Goal: Task Accomplishment & Management: Use online tool/utility

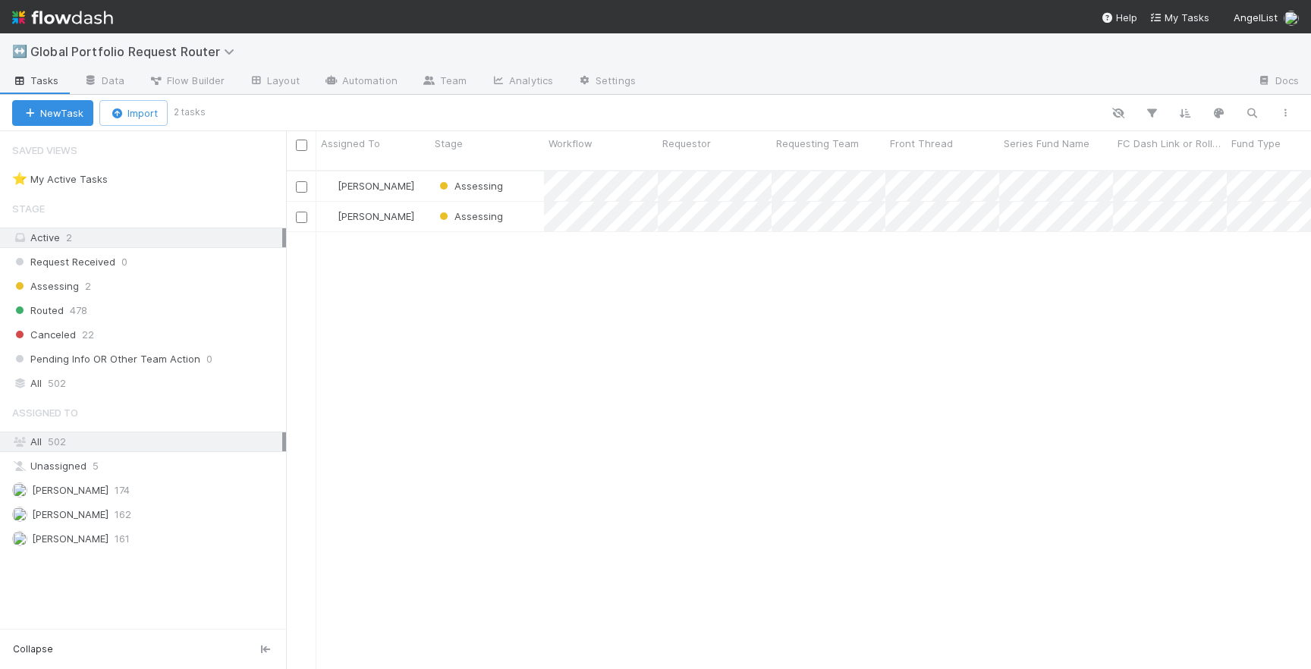
scroll to position [511, 1025]
click at [525, 176] on div "Assessing" at bounding box center [487, 187] width 114 height 30
click at [517, 205] on div "Assessing" at bounding box center [487, 217] width 114 height 30
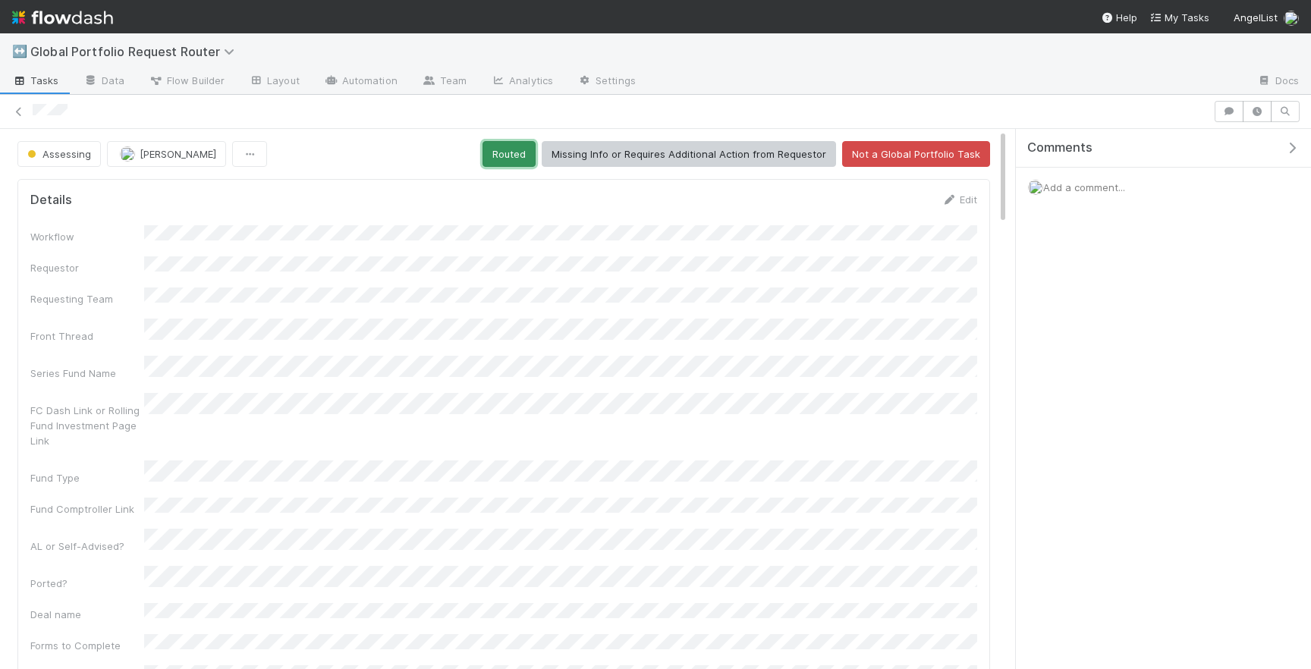
click at [515, 154] on button "Routed" at bounding box center [509, 154] width 53 height 26
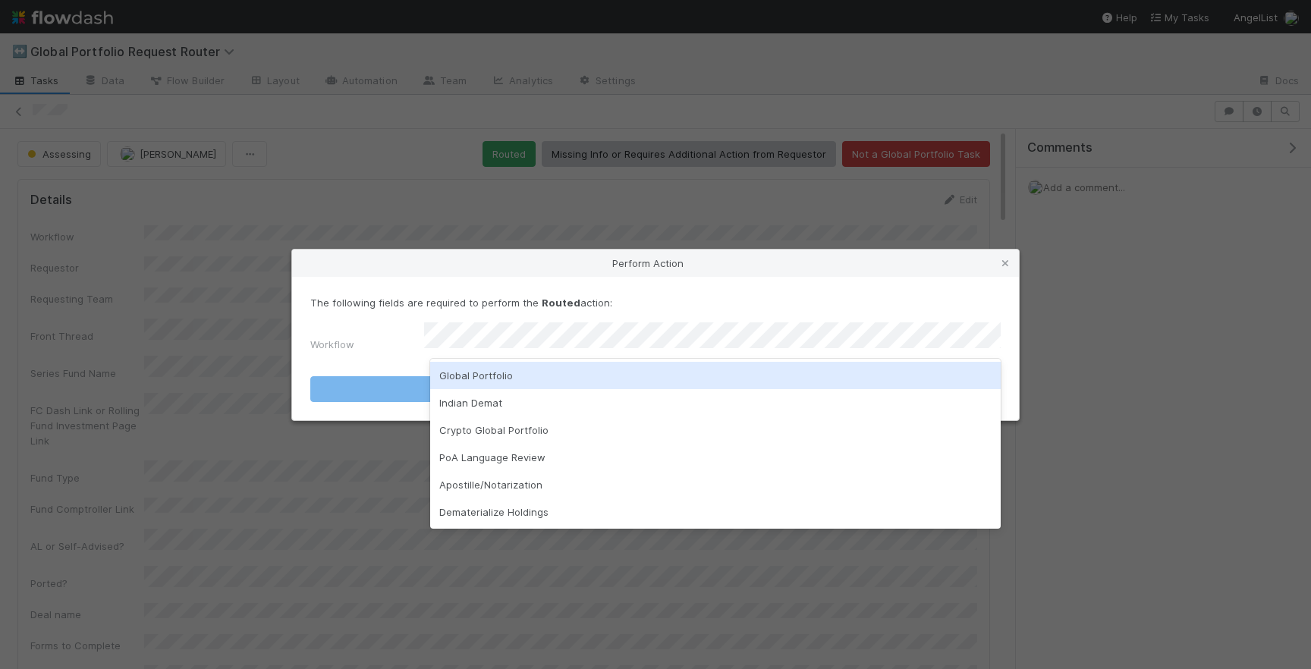
click at [555, 373] on div "Global Portfolio" at bounding box center [715, 375] width 571 height 27
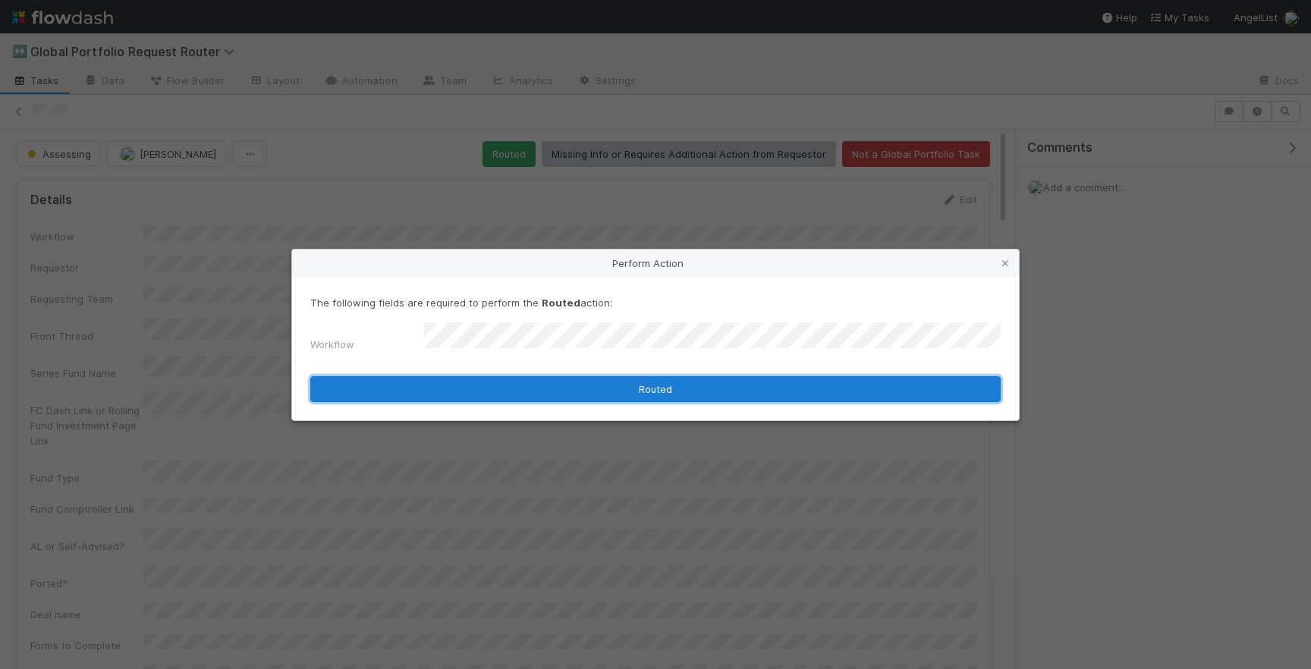
click at [581, 387] on button "Routed" at bounding box center [655, 389] width 691 height 26
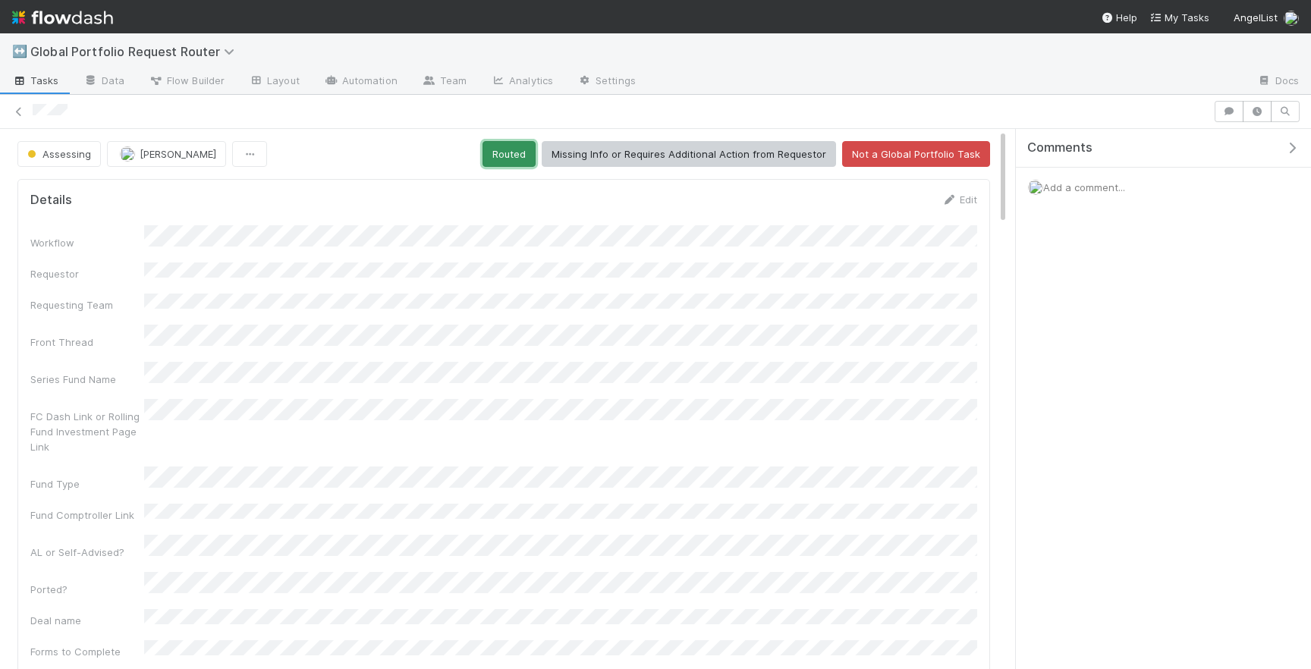
click at [522, 161] on button "Routed" at bounding box center [509, 154] width 53 height 26
click at [518, 146] on button "Routed" at bounding box center [509, 154] width 53 height 26
